Goal: Transaction & Acquisition: Purchase product/service

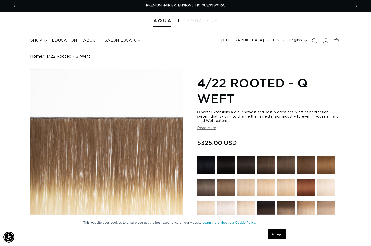
click at [269, 193] on img at bounding box center [266, 188] width 18 height 18
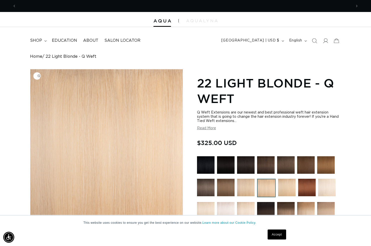
scroll to position [0, 335]
drag, startPoint x: 318, startPoint y: 40, endPoint x: 315, endPoint y: 40, distance: 3.0
click at [318, 40] on span "Search" at bounding box center [314, 40] width 11 height 11
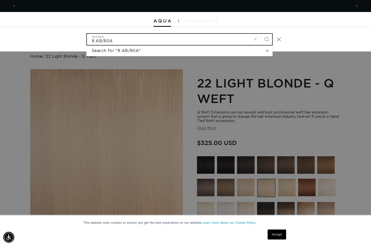
scroll to position [0, 670]
type input "8 AB/60A rooted"
click at [266, 39] on button "Search" at bounding box center [266, 39] width 11 height 11
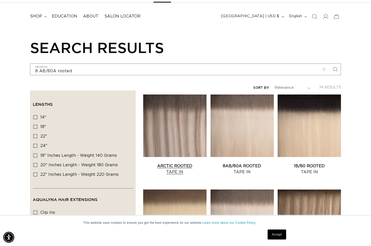
scroll to position [25, 0]
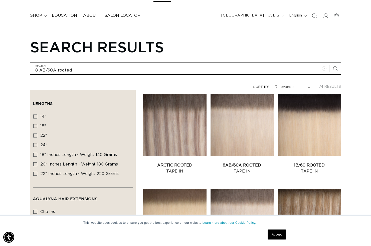
click at [41, 69] on input "8 AB/60A rooted" at bounding box center [185, 68] width 310 height 11
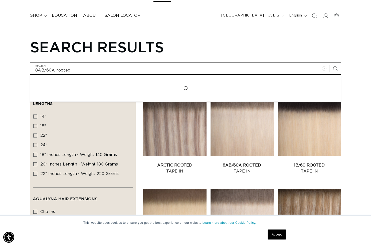
type input "8AB/60A rooted"
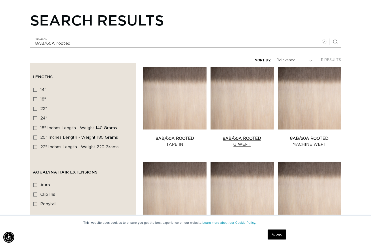
scroll to position [0, 335]
click at [239, 138] on link "8AB/60A Rooted Q Weft" at bounding box center [241, 142] width 63 height 12
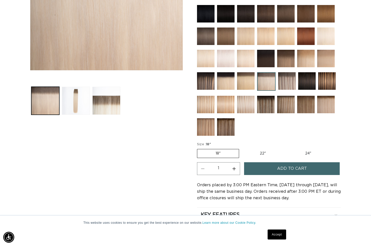
scroll to position [186, 0]
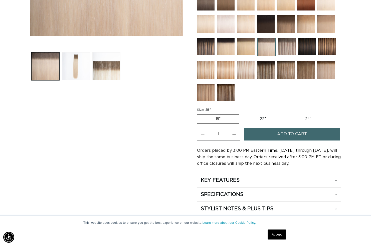
click at [303, 118] on label "24" Variant sold out or unavailable" at bounding box center [308, 119] width 43 height 9
click at [287, 114] on input "24" Variant sold out or unavailable" at bounding box center [286, 114] width 0 height 0
radio input "true"
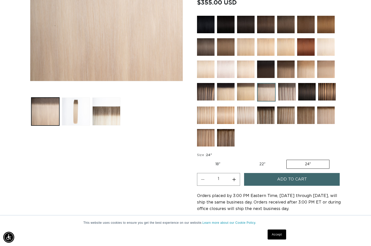
scroll to position [160, 0]
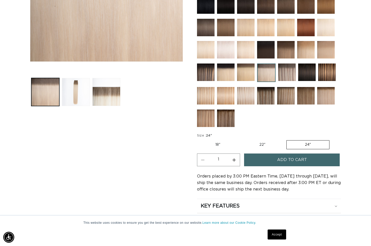
click at [252, 146] on label "22" Variant sold out or unavailable" at bounding box center [262, 145] width 43 height 9
click at [241, 140] on input "22" Variant sold out or unavailable" at bounding box center [241, 139] width 0 height 0
radio input "true"
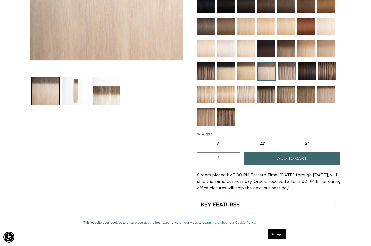
scroll to position [0, 335]
click at [306, 145] on label "24" Variant sold out or unavailable" at bounding box center [308, 144] width 43 height 9
click at [287, 139] on input "24" Variant sold out or unavailable" at bounding box center [286, 138] width 0 height 0
radio input "true"
click at [294, 158] on span "Add to cart" at bounding box center [292, 159] width 30 height 13
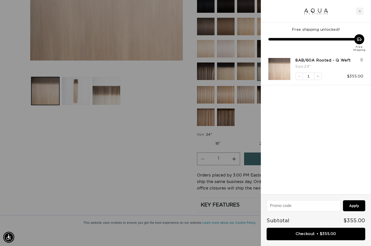
scroll to position [0, 670]
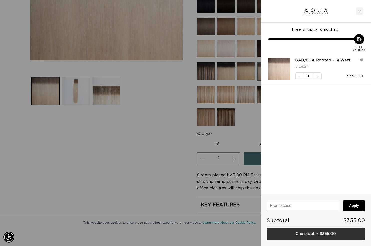
click at [301, 237] on link "Checkout • $355.00" at bounding box center [315, 234] width 99 height 13
